Goal: Navigation & Orientation: Go to known website

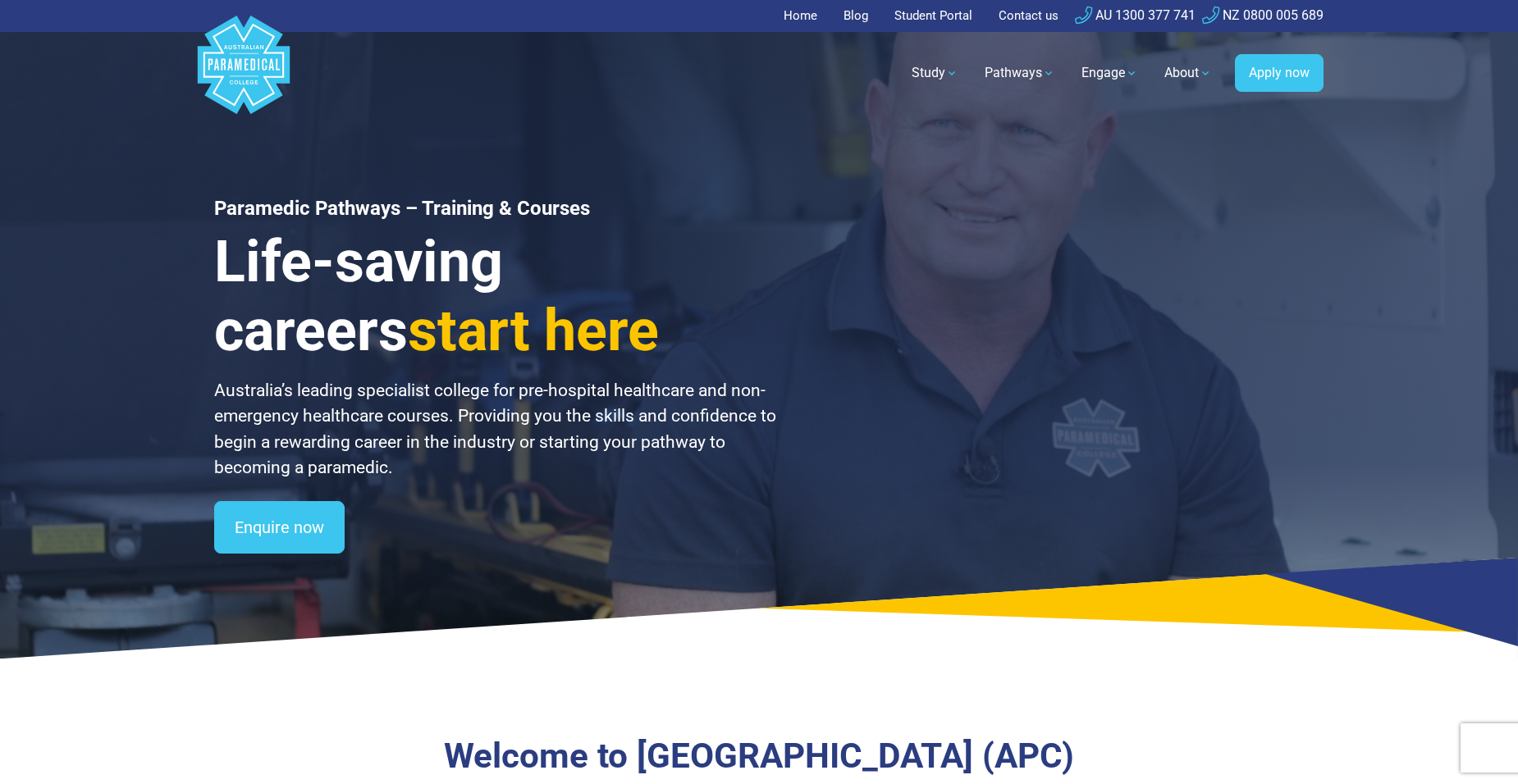
click at [940, 10] on link "Student Portal" at bounding box center [933, 16] width 98 height 32
click at [924, 17] on link "Student Portal" at bounding box center [933, 16] width 98 height 32
